Goal: Transaction & Acquisition: Purchase product/service

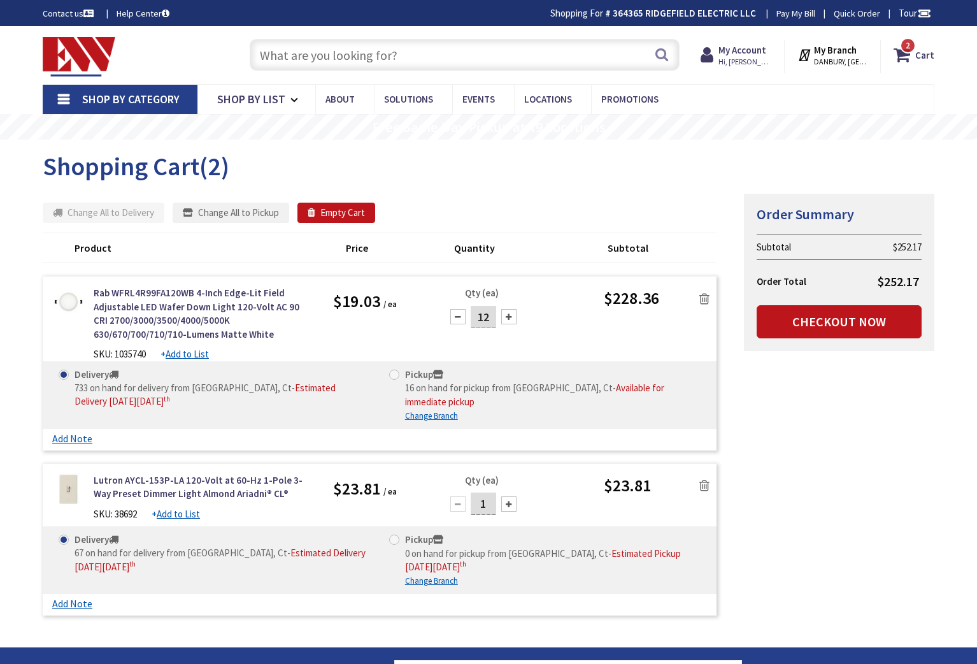
click at [439, 196] on form "Some items in your cart are not available and will cause your order to be held.…" at bounding box center [380, 407] width 674 height 429
click at [305, 57] on input "text" at bounding box center [465, 55] width 430 height 32
click at [291, 59] on input "text" at bounding box center [465, 55] width 430 height 32
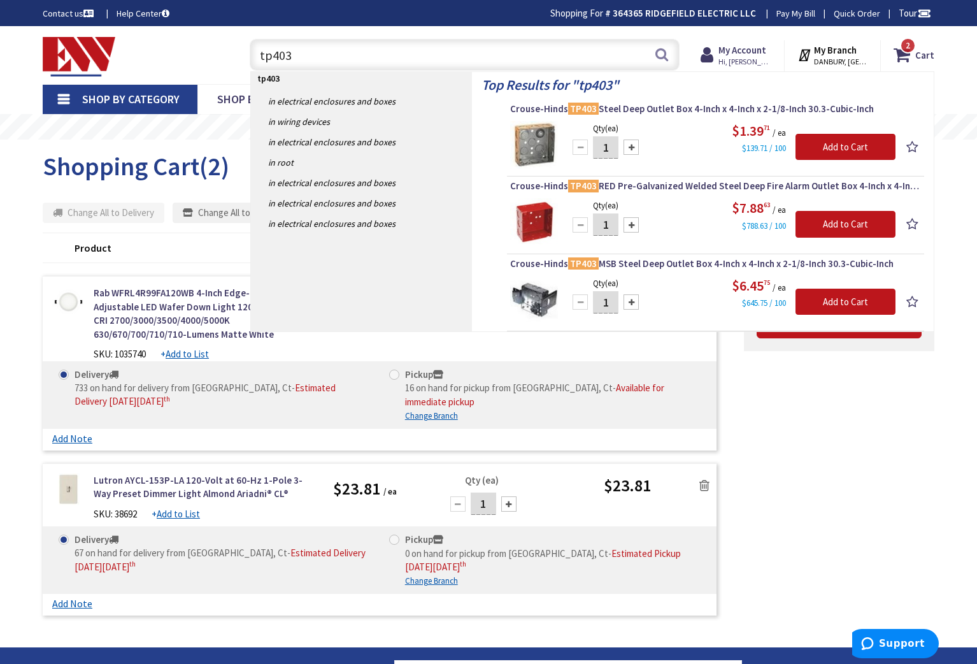
type input "tp403"
click at [614, 149] on input "1" at bounding box center [605, 147] width 25 height 22
type input "25"
click at [839, 145] on input "Add to Cart" at bounding box center [846, 147] width 100 height 27
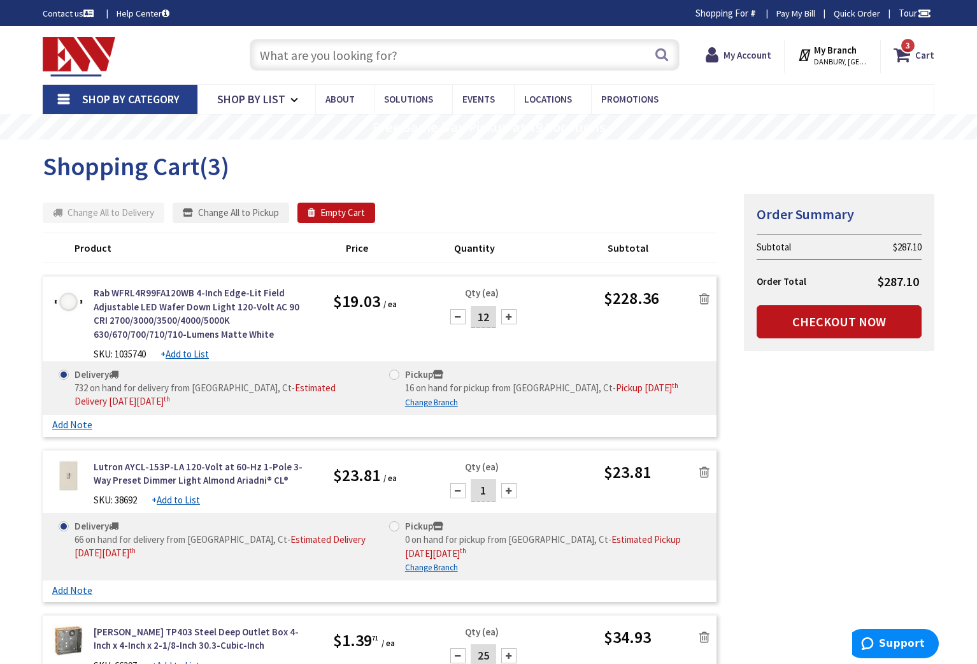
click at [289, 58] on input "text" at bounding box center [465, 55] width 430 height 32
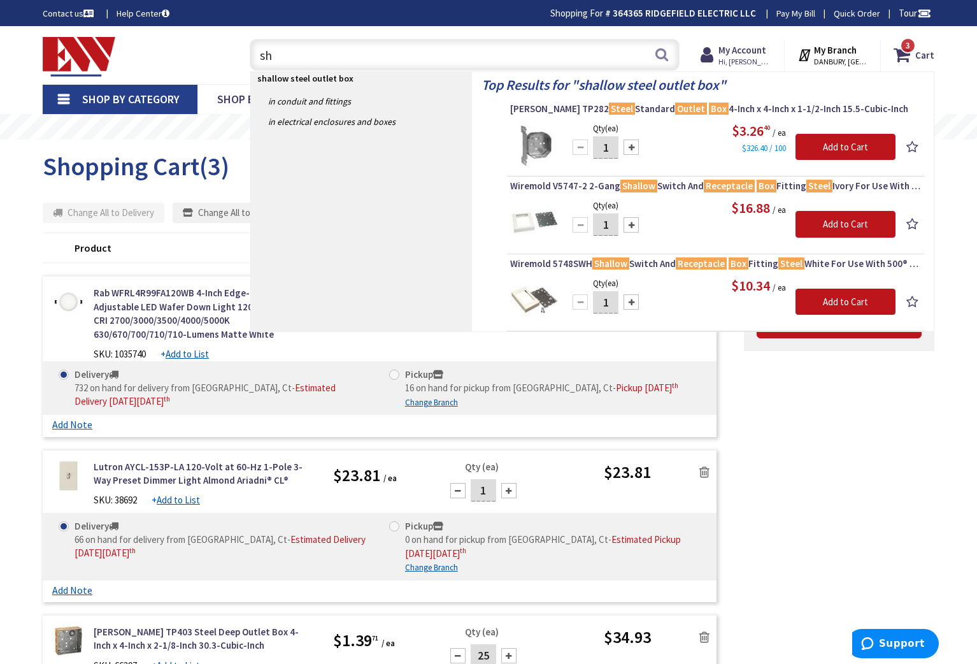
type input "s"
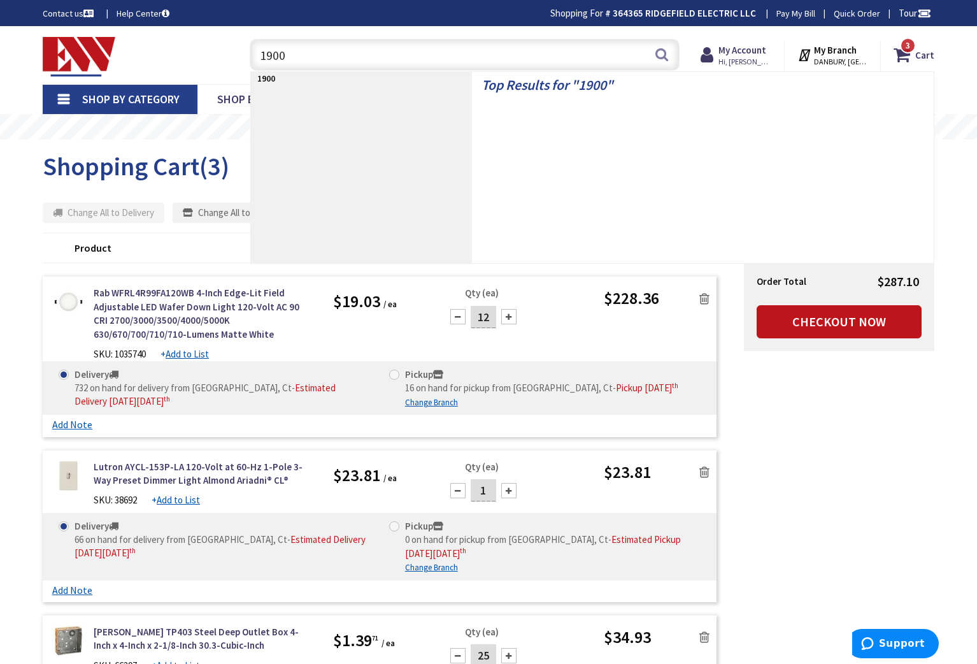
type input "1900"
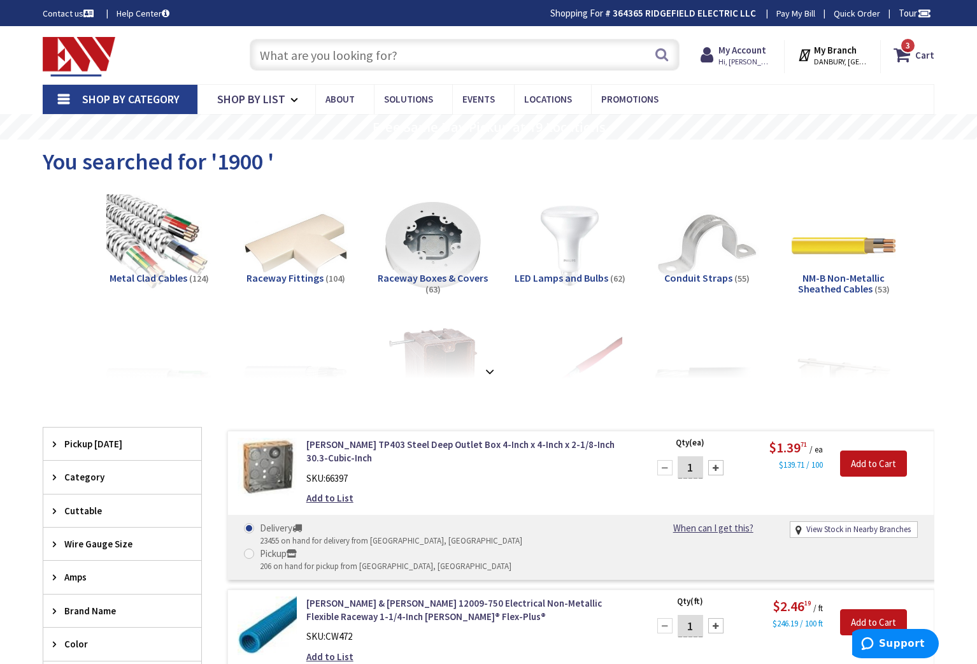
click at [324, 56] on input "text" at bounding box center [465, 55] width 430 height 32
click at [329, 52] on input "text" at bounding box center [465, 55] width 430 height 32
click at [911, 57] on icon at bounding box center [905, 54] width 22 height 23
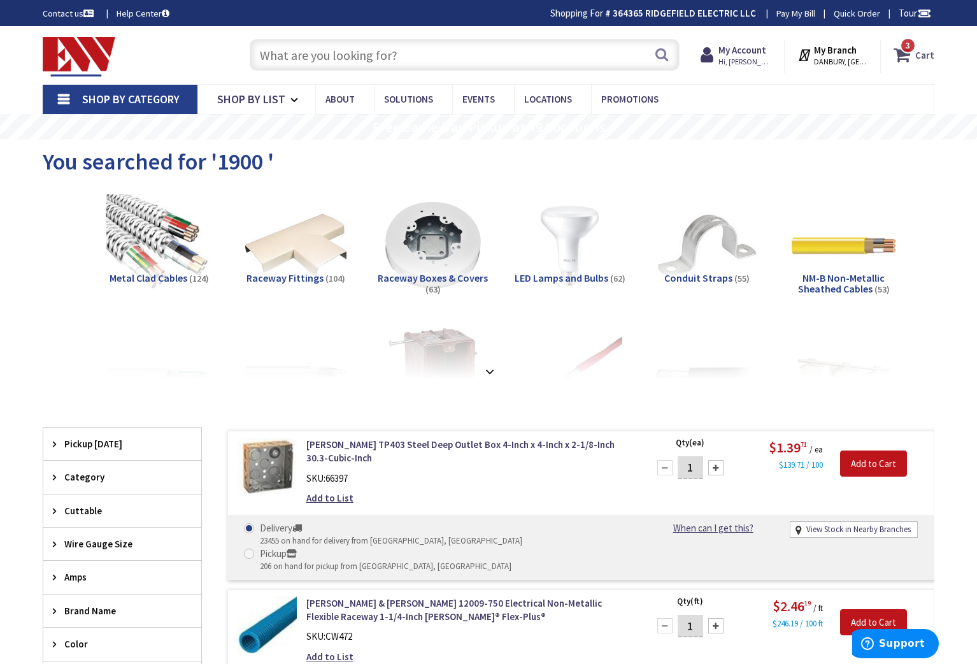
click at [904, 55] on icon at bounding box center [905, 54] width 22 height 23
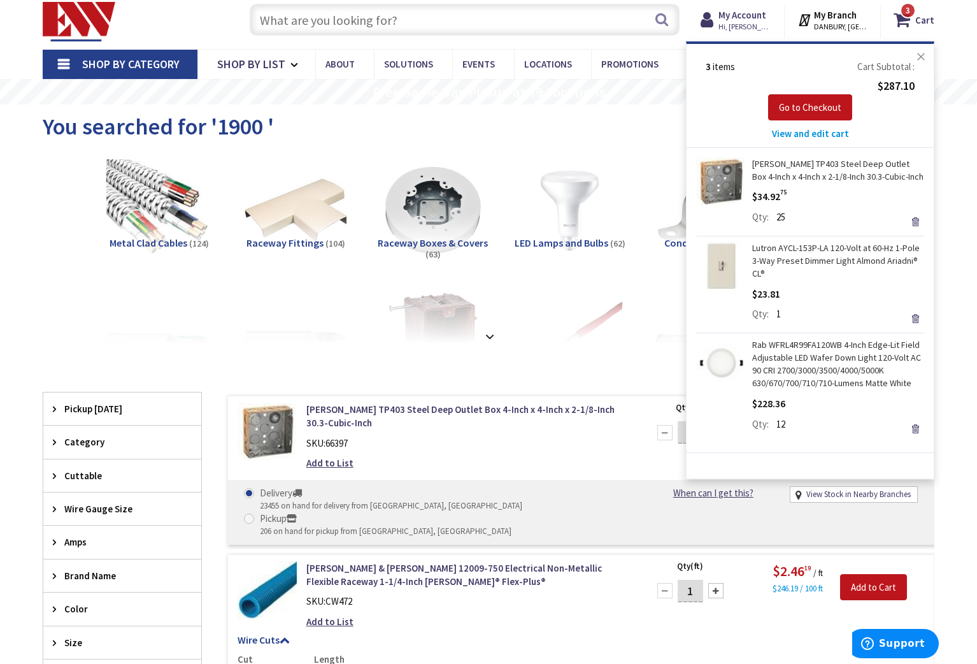
scroll to position [36, 0]
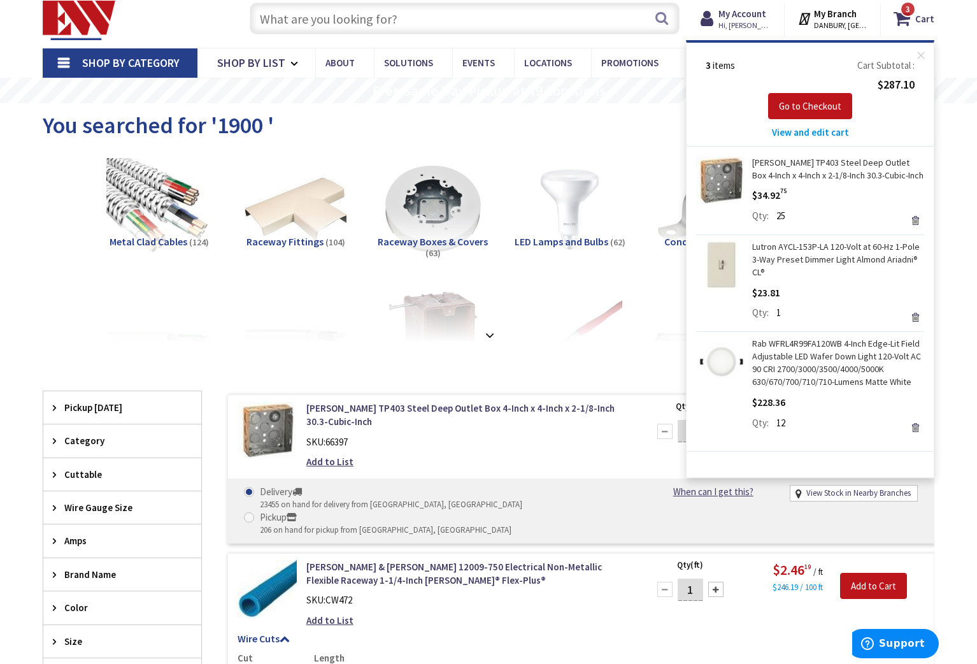
click at [819, 132] on span "View and edit cart" at bounding box center [810, 132] width 77 height 12
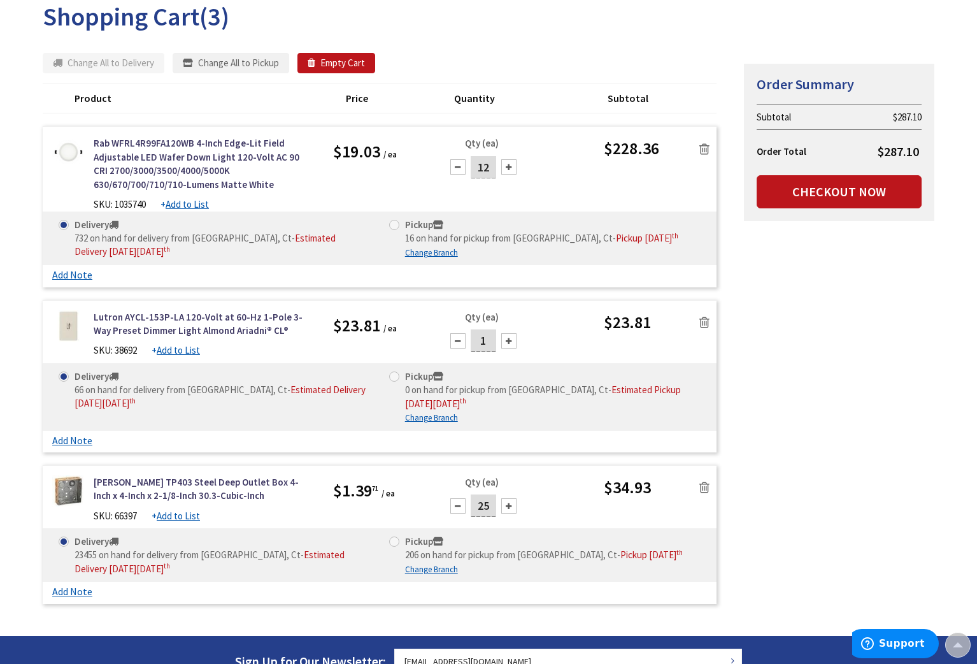
scroll to position [112, 0]
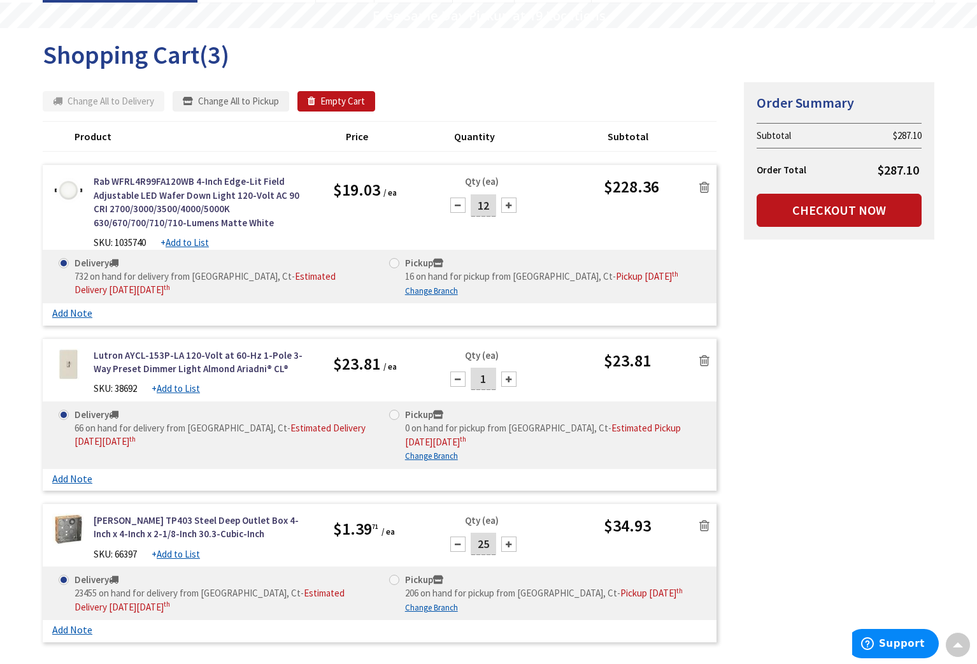
click at [462, 208] on div at bounding box center [457, 205] width 15 height 15
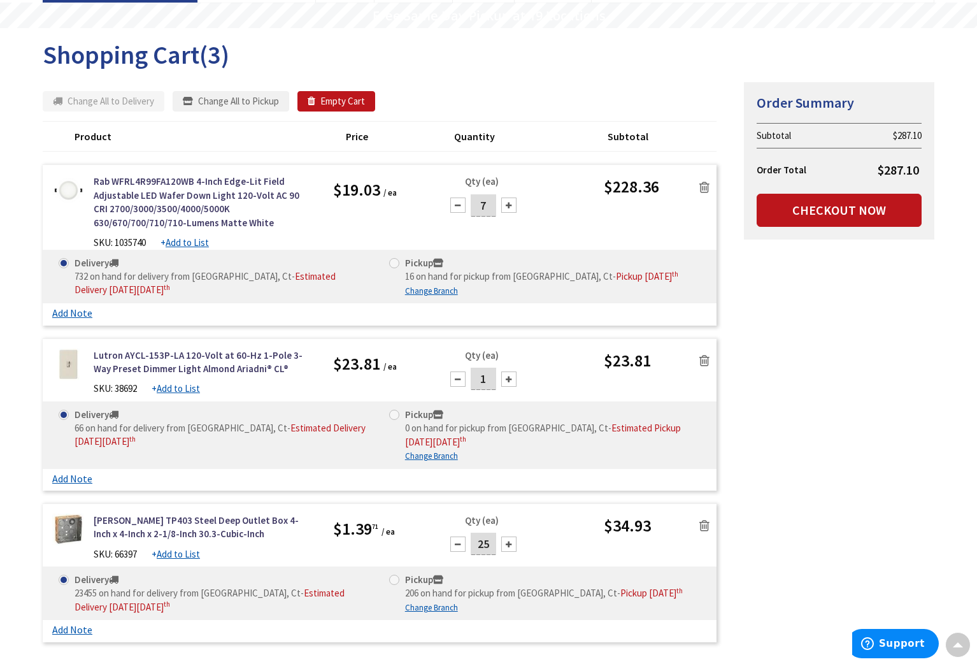
click at [462, 208] on div at bounding box center [457, 205] width 15 height 15
type input "6"
click at [745, 264] on div "Summary Order Summary Subtotal $287.10 Order Total $287.10 Checkout Now Some it…" at bounding box center [488, 365] width 911 height 567
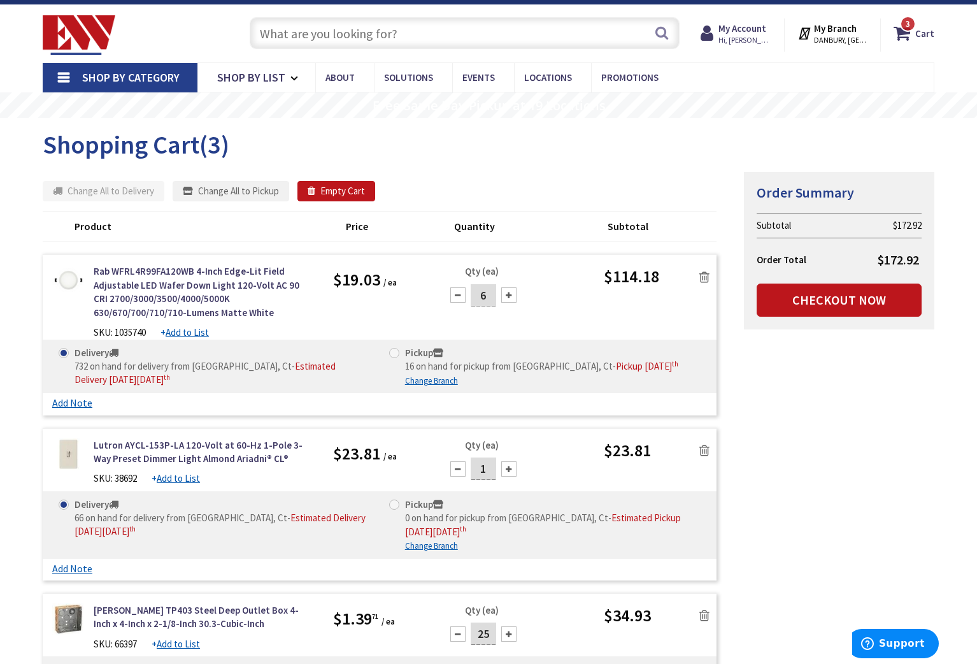
scroll to position [0, 0]
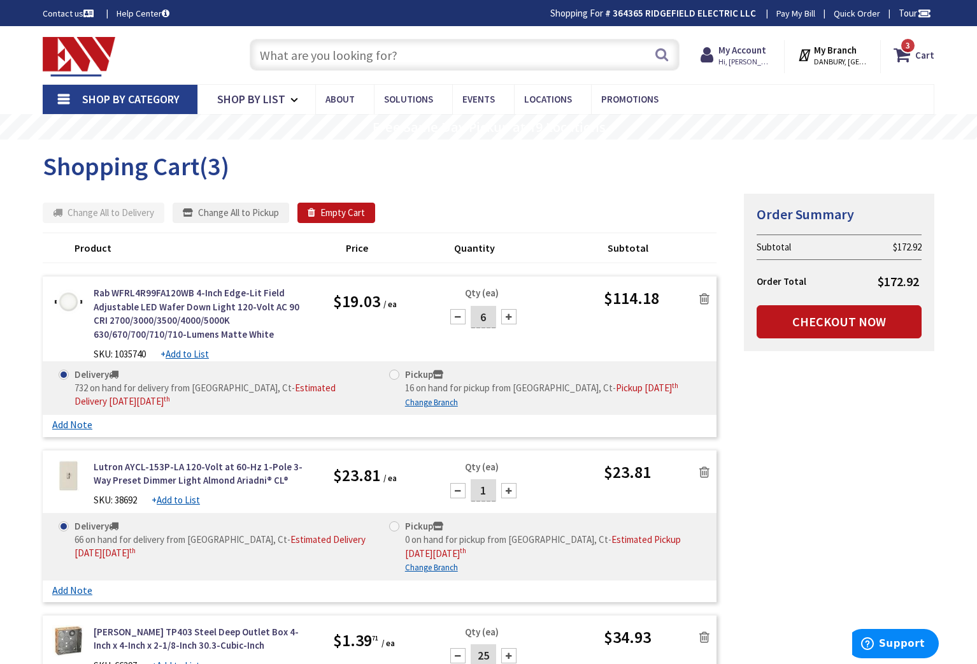
click at [370, 61] on input "text" at bounding box center [465, 55] width 430 height 32
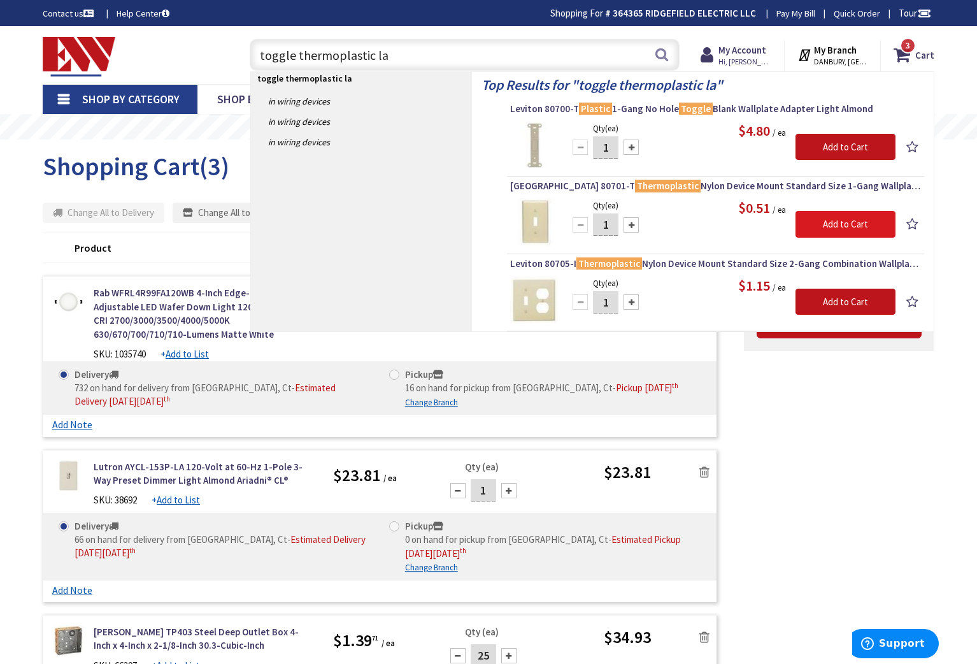
type input "toggle thermoplastic la"
click at [858, 231] on input "Add to Cart" at bounding box center [846, 224] width 100 height 27
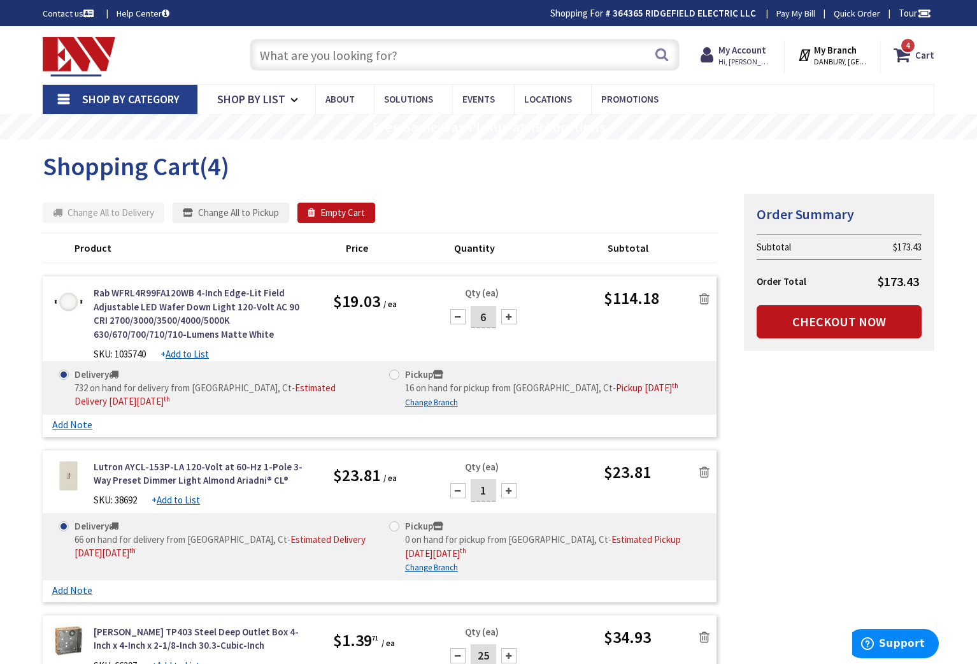
click at [353, 58] on input "text" at bounding box center [465, 55] width 430 height 32
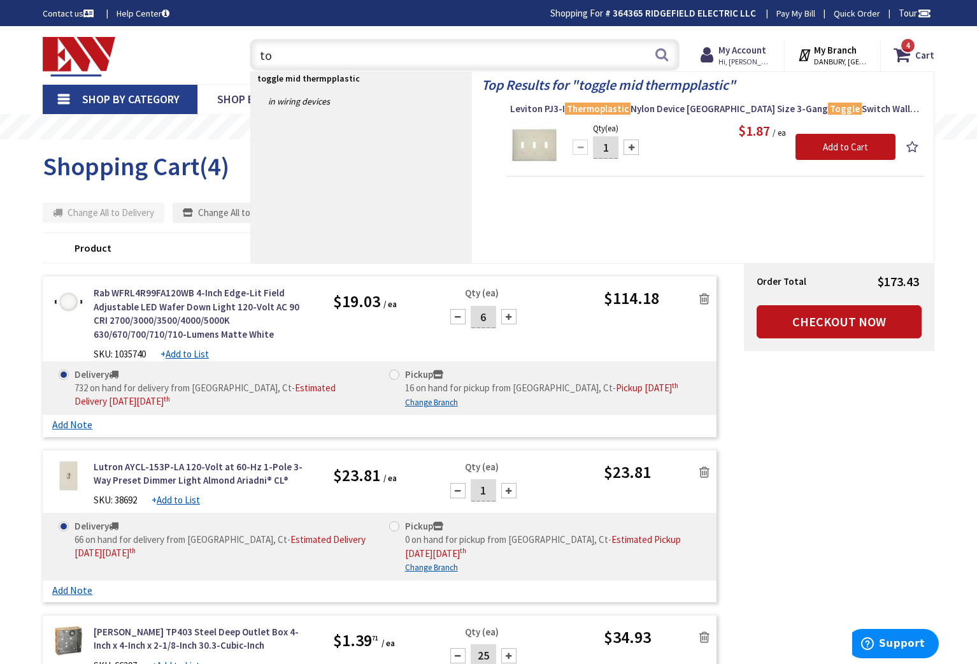
type input "t"
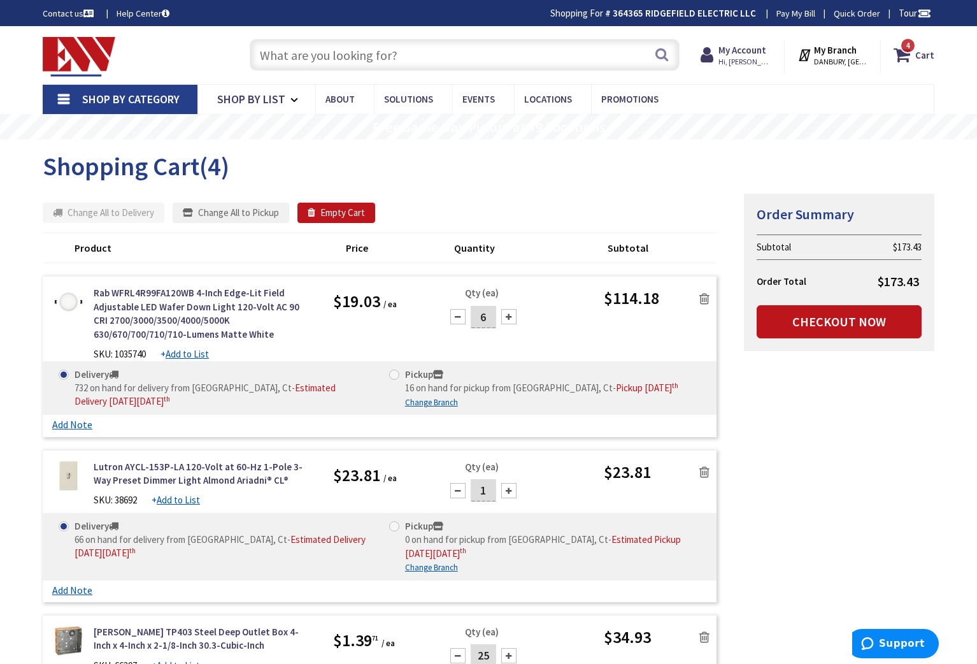
click at [296, 55] on input "text" at bounding box center [465, 55] width 430 height 32
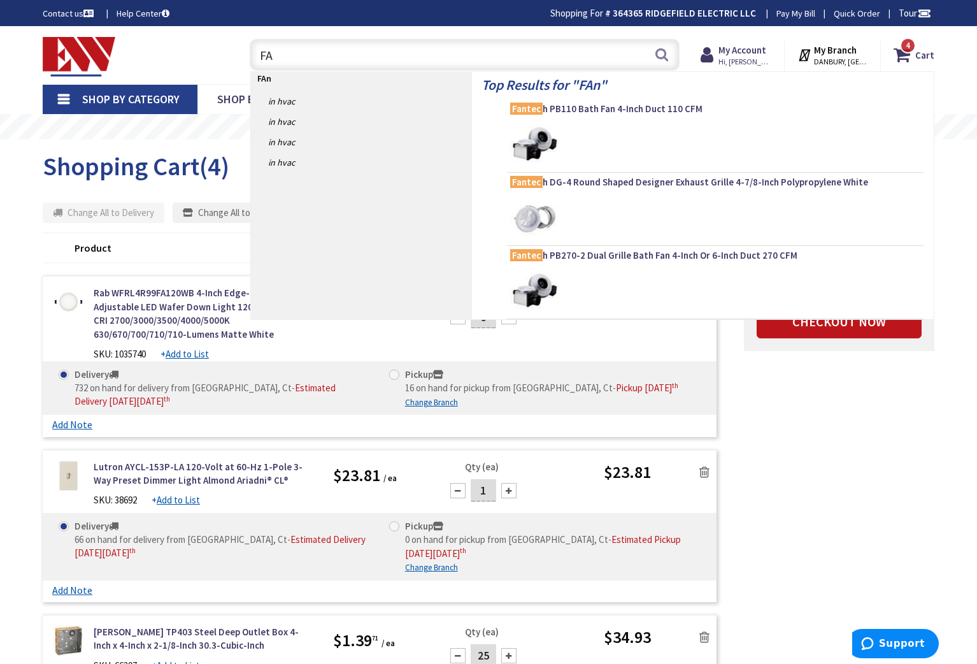
type input "F"
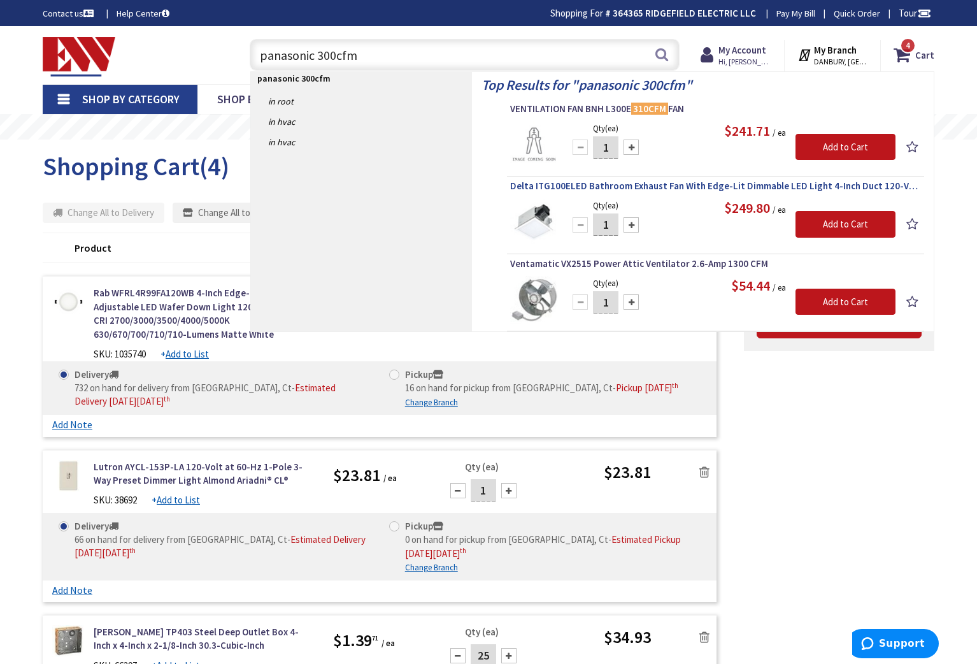
type input "panasonic 300cfm"
click at [615, 184] on span "Delta ITG100ELED Bathroom Exhaust Fan With Edge-Lit Dimmable LED Light 4-Inch D…" at bounding box center [715, 186] width 411 height 13
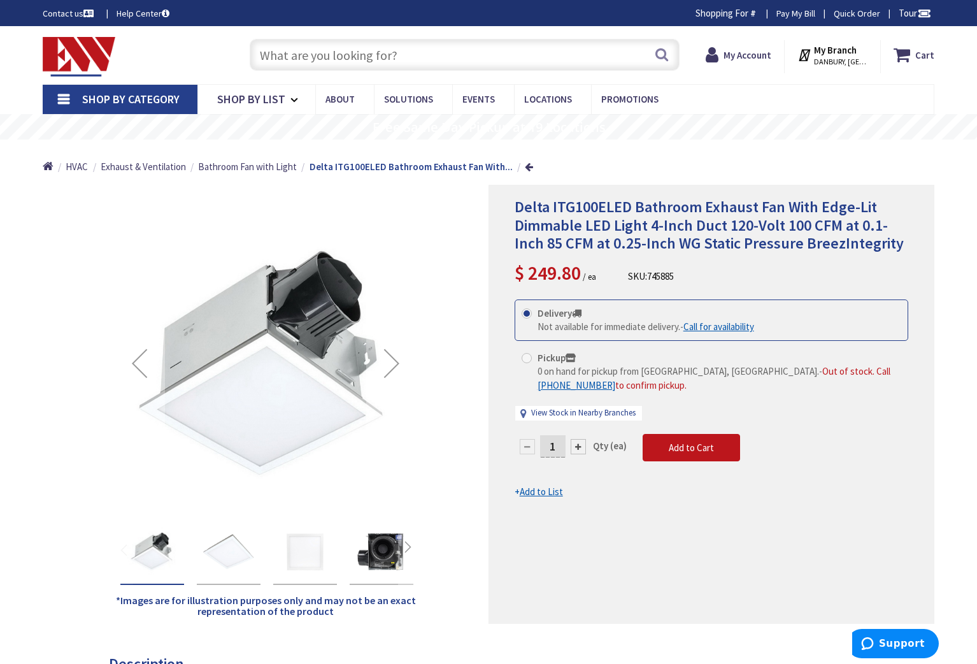
click at [298, 550] on img "Delta ITG100ELED Bathroom Exhaust Fan With Edge-Lit Dimmable LED Light 4-Inch D…" at bounding box center [305, 551] width 51 height 51
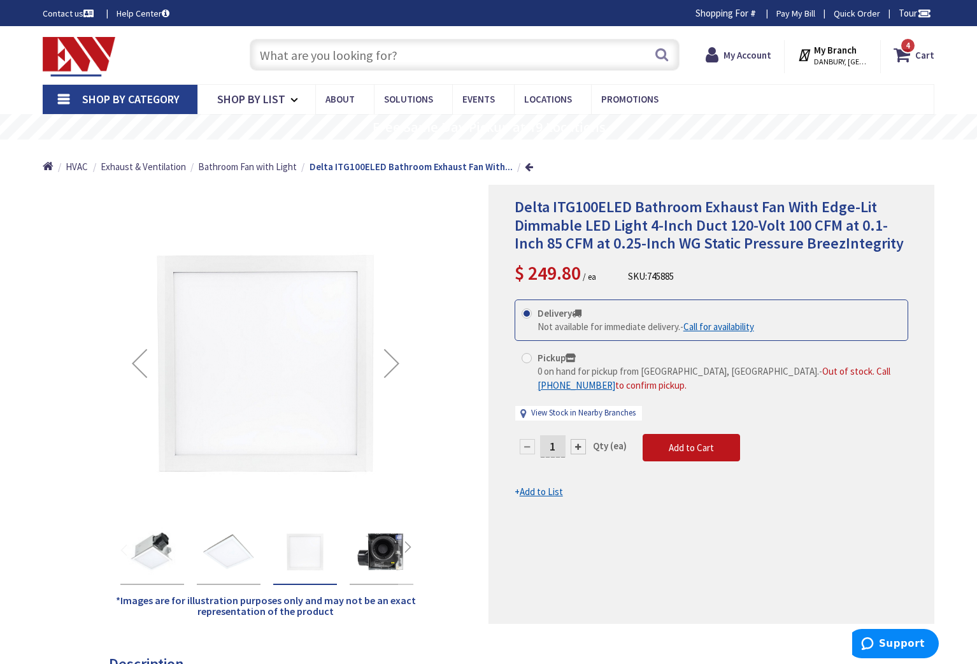
click at [238, 549] on img "Delta ITG100ELED Bathroom Exhaust Fan With Edge-Lit Dimmable LED Light 4-Inch D…" at bounding box center [228, 551] width 51 height 51
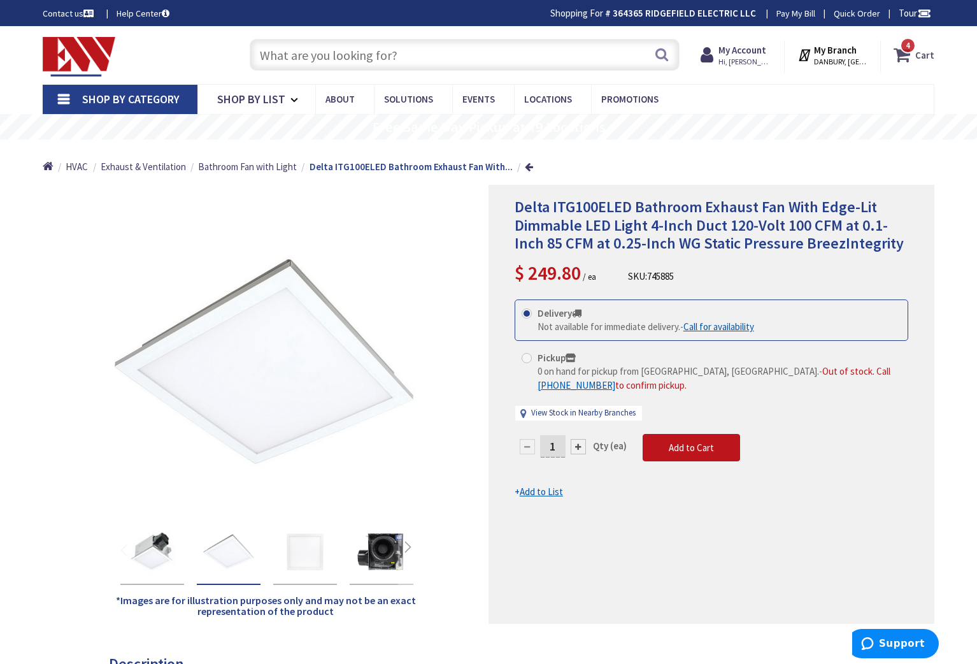
click at [911, 52] on span "4 4 items" at bounding box center [908, 46] width 16 height 16
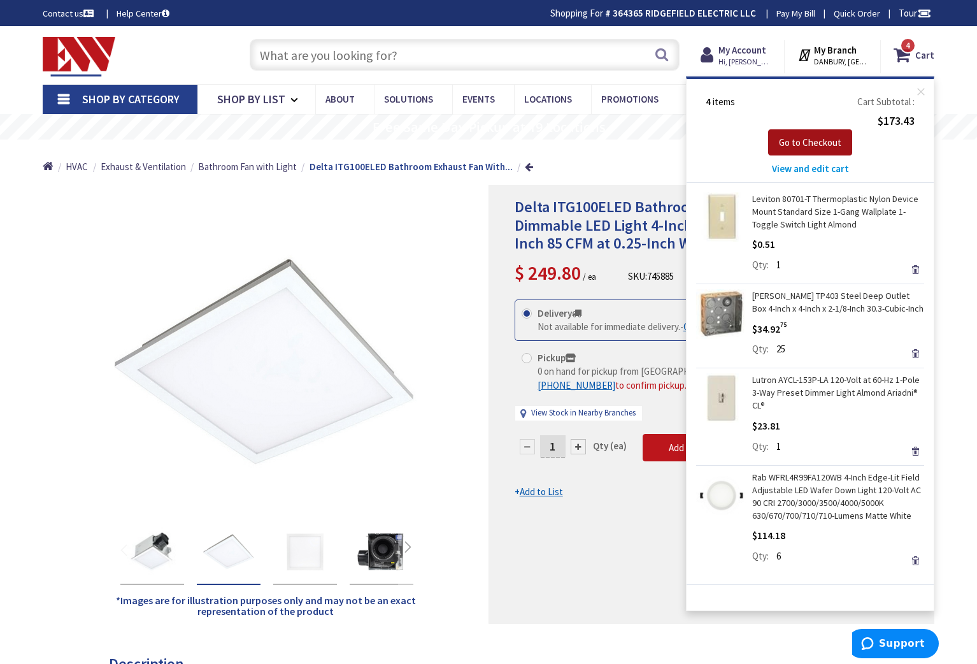
click at [814, 130] on button "Go to Checkout" at bounding box center [810, 142] width 84 height 27
click at [813, 136] on span "Go to Checkout" at bounding box center [810, 142] width 62 height 12
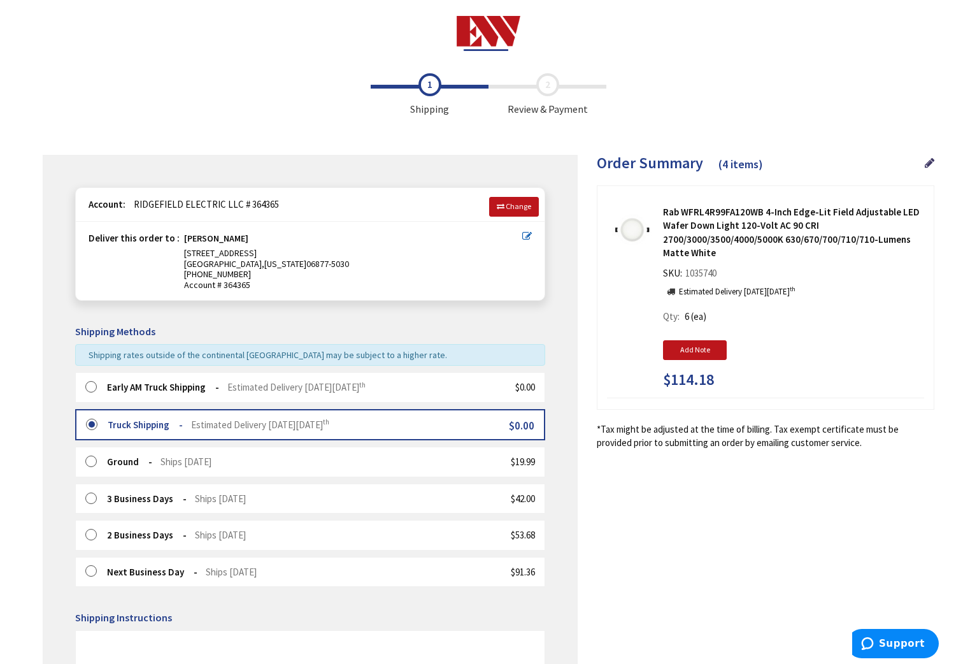
click at [92, 426] on label at bounding box center [96, 425] width 20 height 13
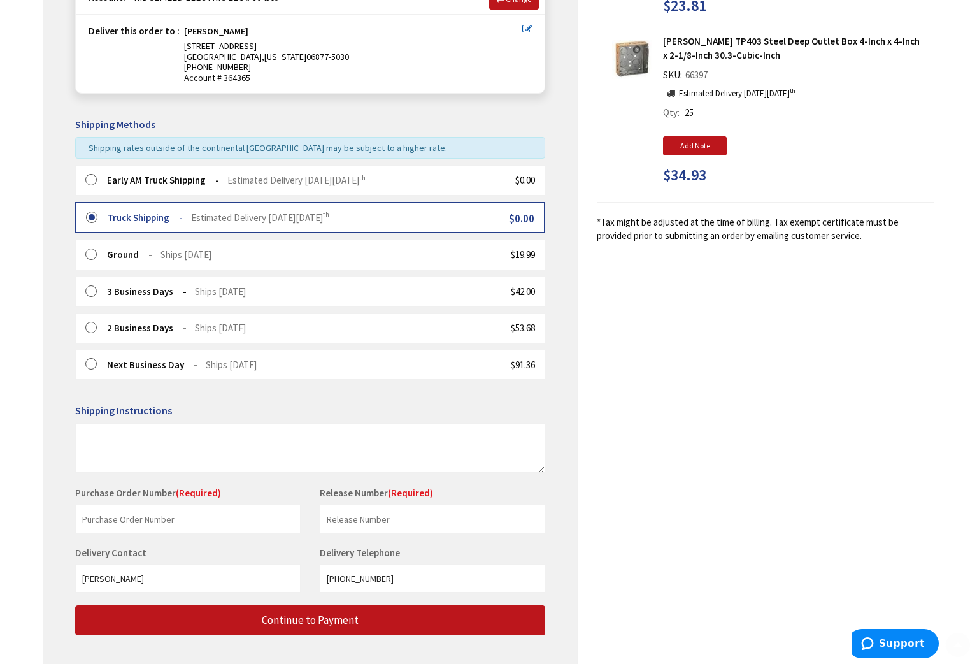
scroll to position [278, 0]
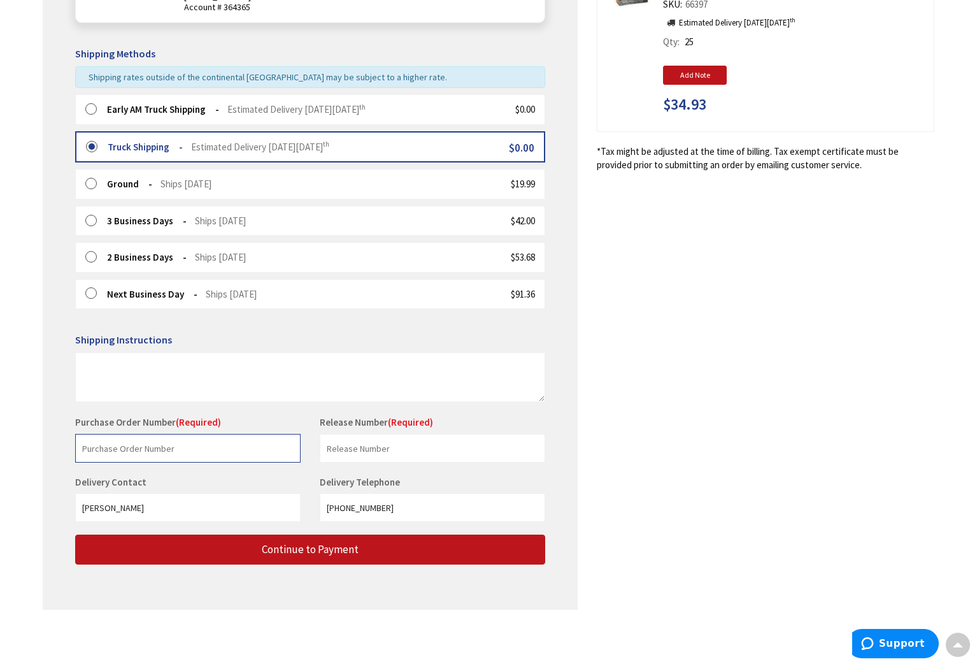
click at [187, 445] on input "text" at bounding box center [188, 448] width 226 height 29
type input "stock"
click at [363, 449] on input "text" at bounding box center [433, 448] width 226 height 29
type input "stock"
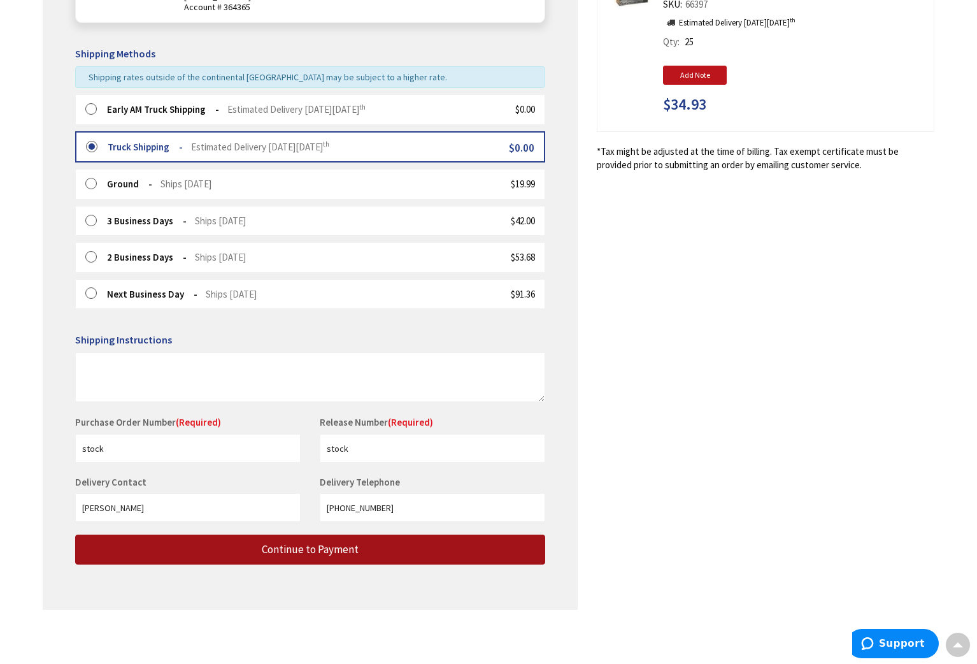
click at [315, 544] on span "Continue to Payment" at bounding box center [310, 549] width 97 height 14
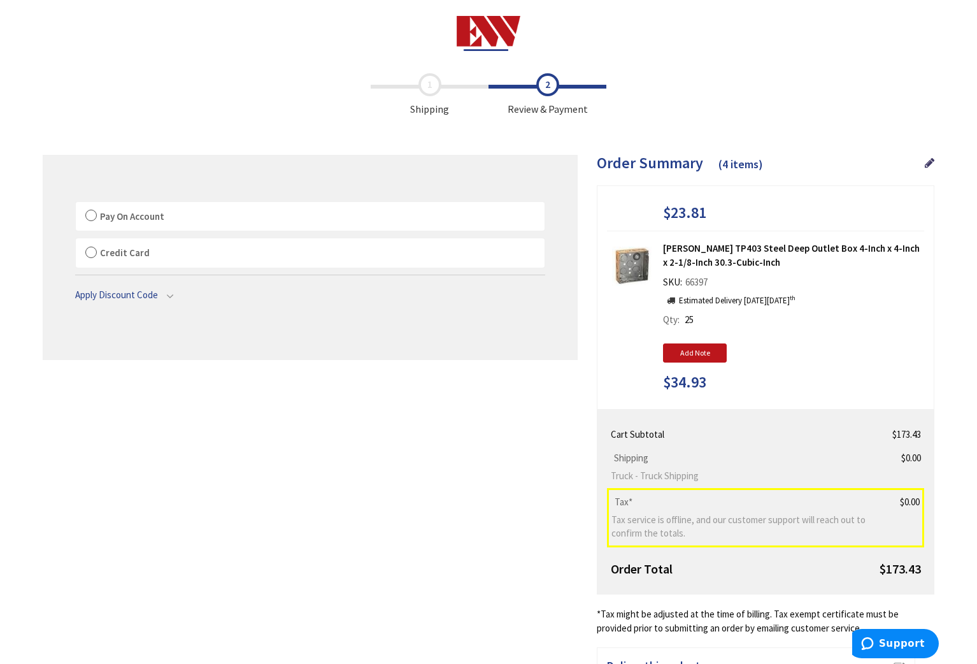
click at [92, 215] on label "Pay On Account" at bounding box center [310, 216] width 469 height 29
click at [94, 215] on label "Pay On Account" at bounding box center [310, 216] width 469 height 29
click at [76, 205] on input "Pay On Account" at bounding box center [76, 205] width 0 height 0
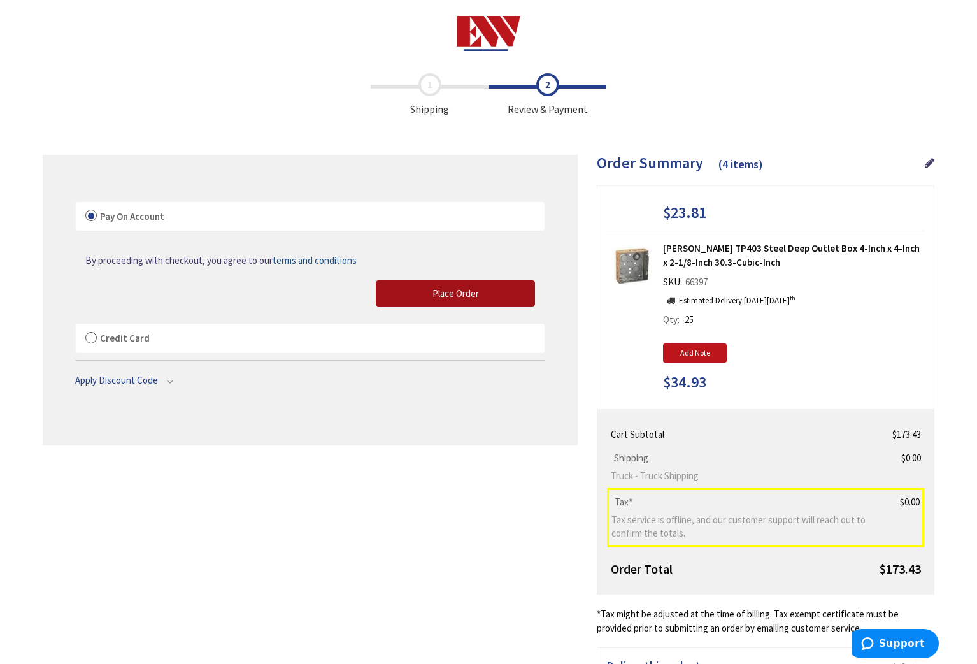
click at [471, 290] on span "Place Order" at bounding box center [456, 293] width 47 height 12
